Goal: Task Accomplishment & Management: Complete application form

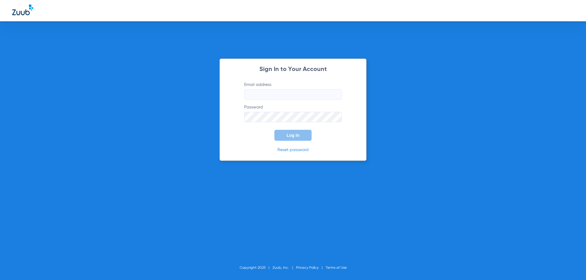
type input "[EMAIL_ADDRESS][DOMAIN_NAME]"
click at [287, 137] on span "Log In" at bounding box center [292, 135] width 13 height 5
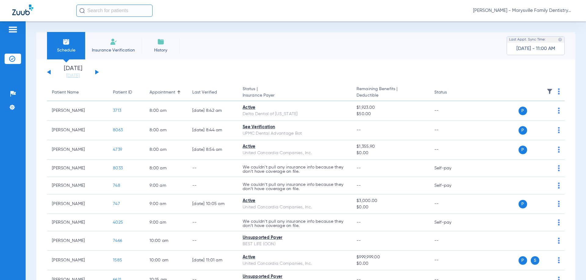
click at [110, 48] on span "Insurance Verification" at bounding box center [113, 50] width 47 height 6
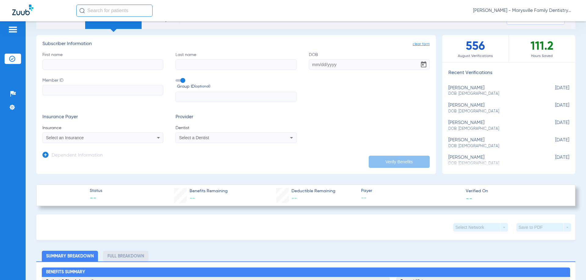
click at [75, 64] on input "First name" at bounding box center [102, 64] width 121 height 10
type input "[PERSON_NAME]"
click at [191, 65] on input "Last name" at bounding box center [235, 64] width 121 height 10
type input "[PERSON_NAME]"
click at [347, 65] on input "DOB" at bounding box center [369, 64] width 121 height 10
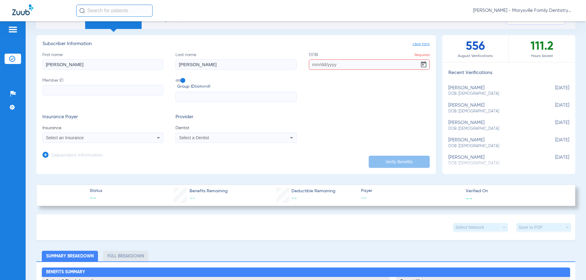
drag, startPoint x: 264, startPoint y: 76, endPoint x: 248, endPoint y: 87, distance: 18.6
click at [239, 88] on div "First name [PERSON_NAME] Last name [PERSON_NAME] Required Member ID Group ID (o…" at bounding box center [235, 77] width 387 height 51
type input "[DATE]"
click at [92, 91] on input "Member ID" at bounding box center [102, 90] width 121 height 10
click at [67, 88] on input "Member ID Required" at bounding box center [102, 90] width 121 height 10
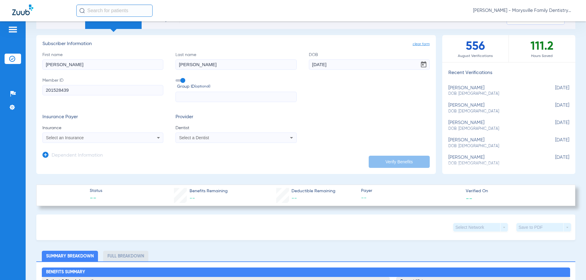
type input "201528439"
click at [158, 138] on icon at bounding box center [158, 138] width 3 height 2
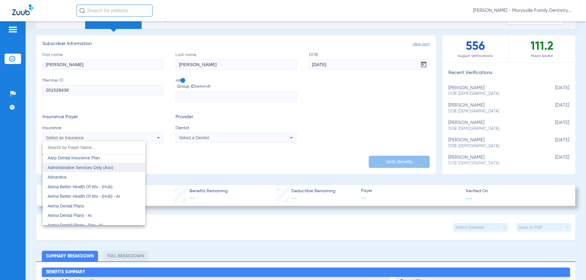
scroll to position [31, 0]
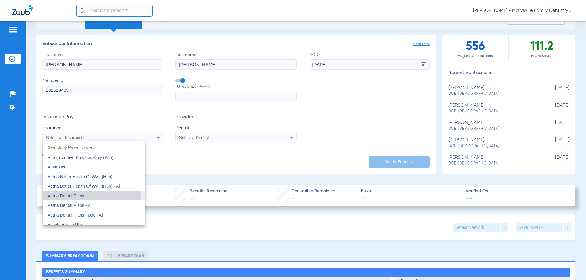
click at [91, 198] on mat-option "Aetna Dental Plans" at bounding box center [94, 196] width 102 height 10
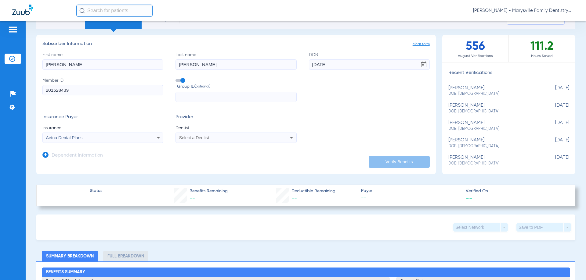
click at [290, 137] on icon at bounding box center [291, 137] width 7 height 7
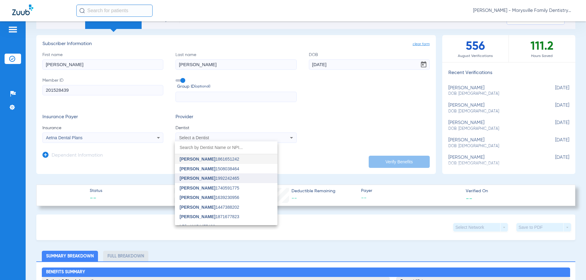
click at [223, 179] on span "[PERSON_NAME] 1992242465" at bounding box center [209, 178] width 59 height 4
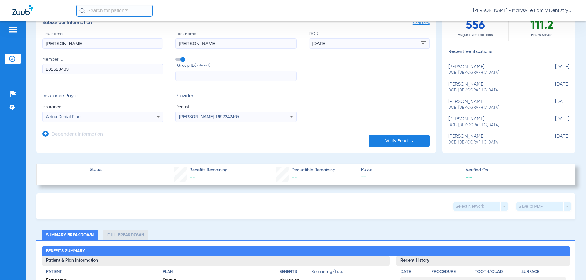
scroll to position [61, 0]
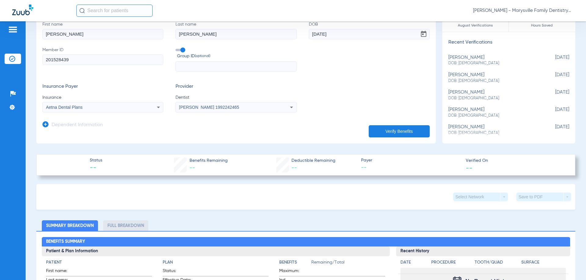
click at [395, 128] on button "Verify Benefits" at bounding box center [398, 131] width 61 height 12
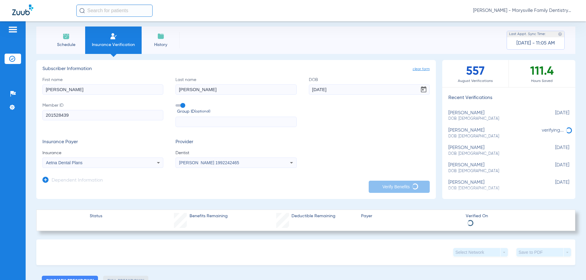
scroll to position [0, 0]
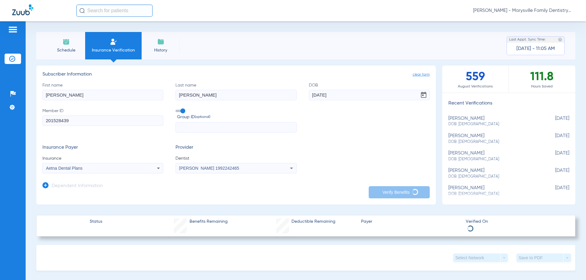
click at [464, 120] on div "[PERSON_NAME]: [DEMOGRAPHIC_DATA]" at bounding box center [493, 121] width 90 height 11
type input "262606"
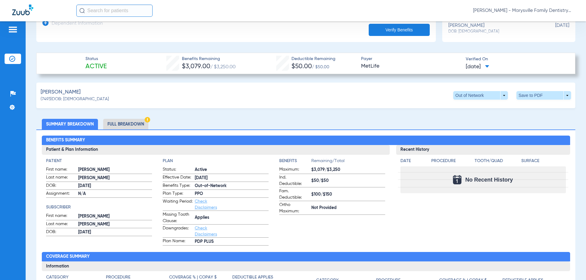
scroll to position [122, 0]
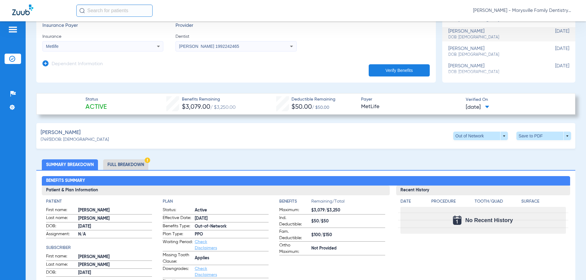
click at [133, 165] on li "Full Breakdown" at bounding box center [125, 165] width 45 height 11
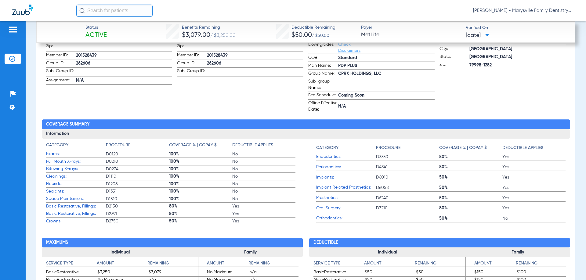
scroll to position [366, 0]
